Goal: Subscribe to service/newsletter

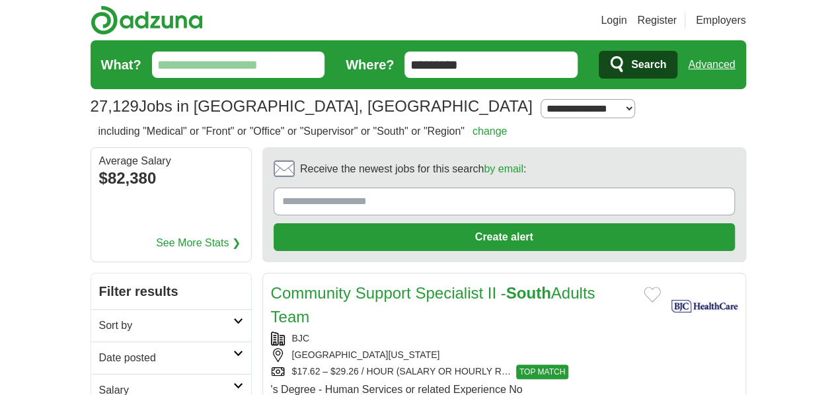
click at [512, 284] on strong "South" at bounding box center [528, 293] width 45 height 18
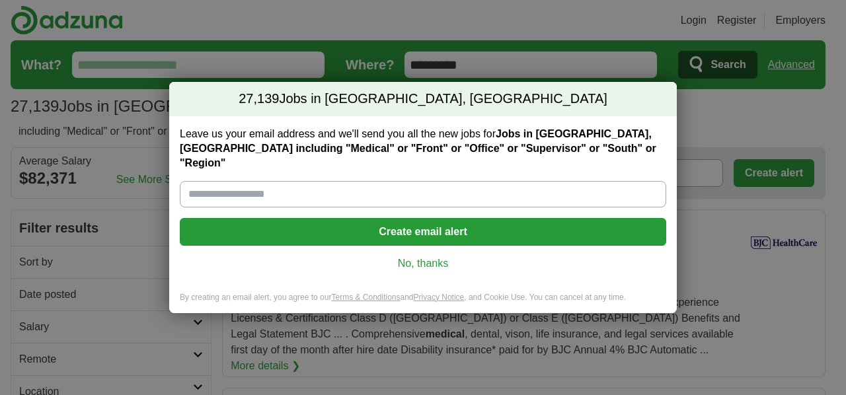
click at [294, 190] on input "Leave us your email address and we'll send you all the new jobs for Jobs in [GE…" at bounding box center [423, 194] width 487 height 26
type input "**********"
click at [433, 225] on button "Create email alert" at bounding box center [423, 232] width 487 height 28
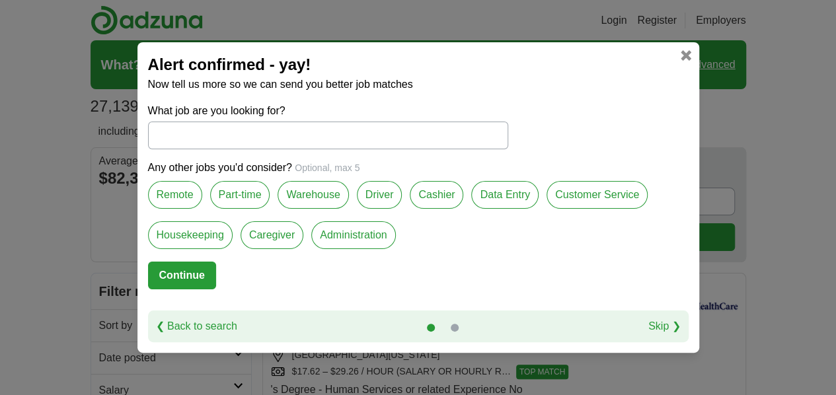
click at [202, 280] on button "Continue" at bounding box center [182, 276] width 68 height 28
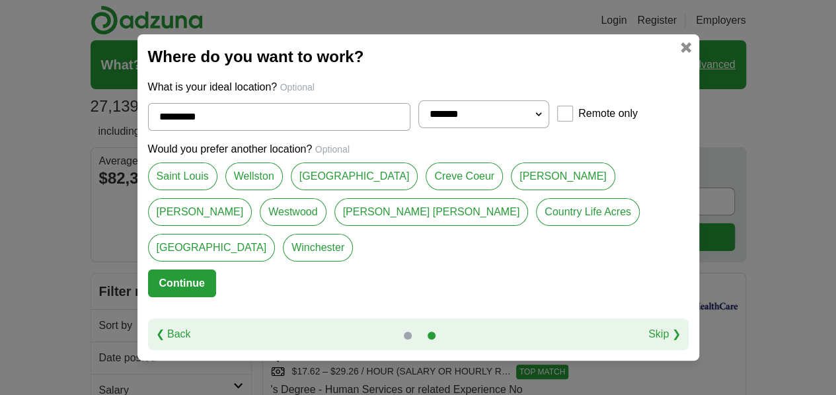
click at [185, 270] on button "Continue" at bounding box center [182, 284] width 68 height 28
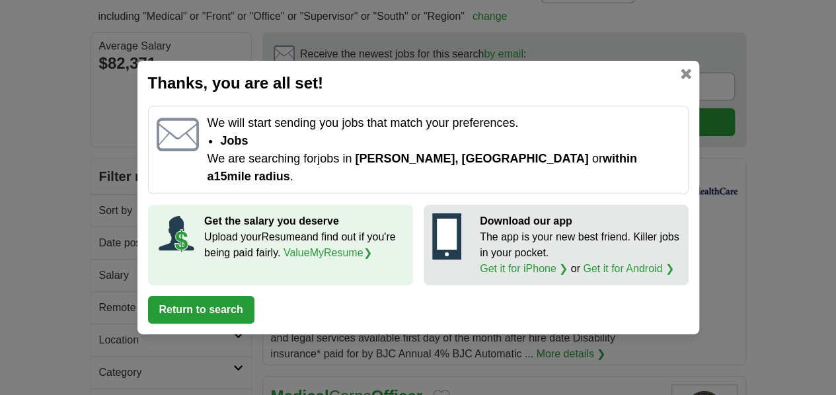
scroll to position [116, 0]
click at [219, 301] on button "Return to search" at bounding box center [201, 310] width 106 height 28
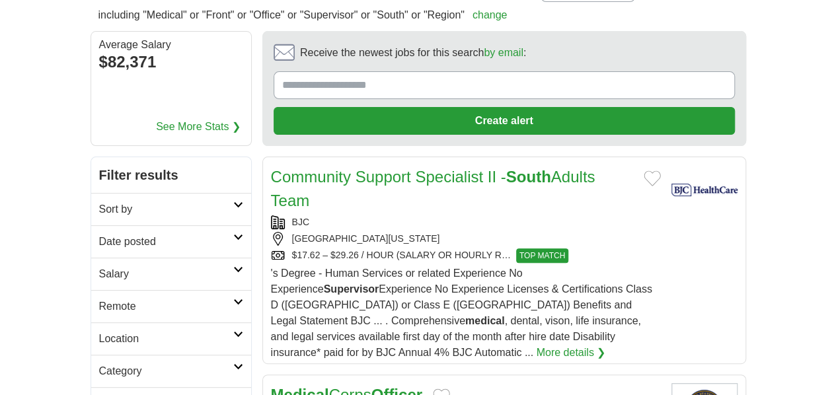
click at [547, 168] on link "Community Support Specialist II - South Adults Team" at bounding box center [433, 189] width 325 height 42
